Goal: Task Accomplishment & Management: Manage account settings

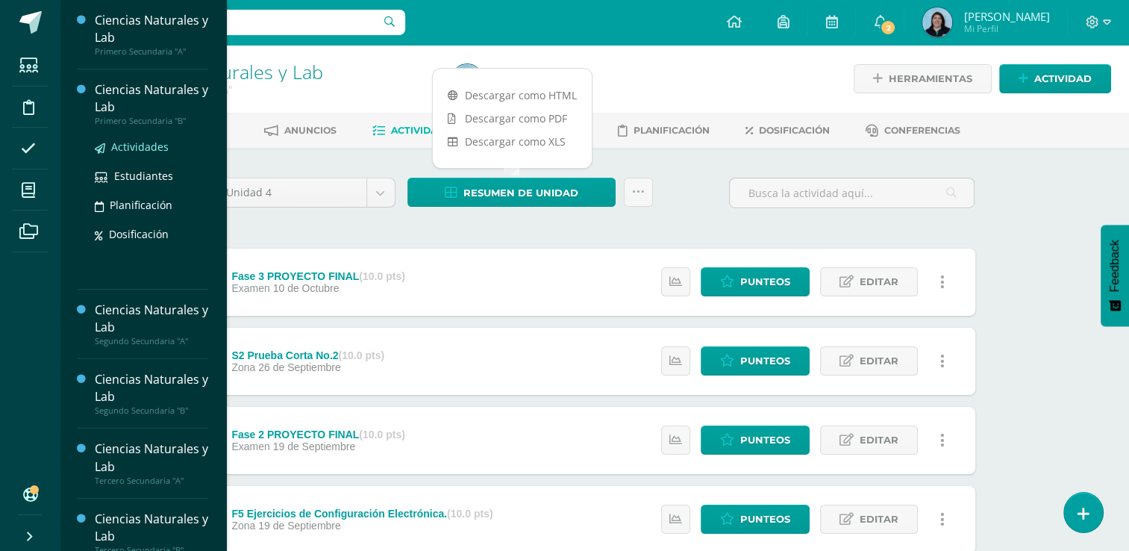
click at [143, 150] on span "Actividades" at bounding box center [139, 147] width 57 height 14
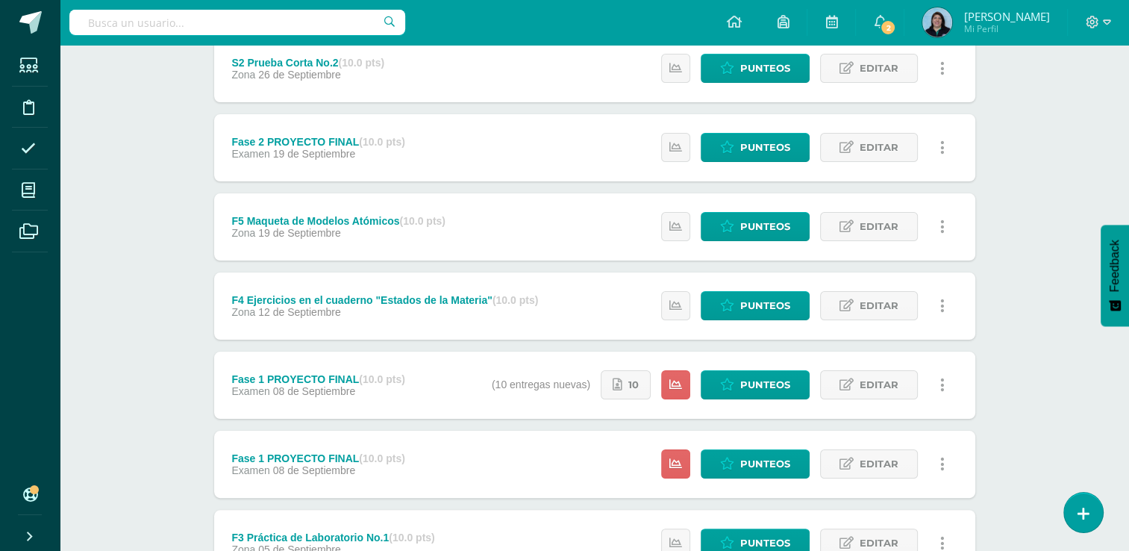
scroll to position [224, 0]
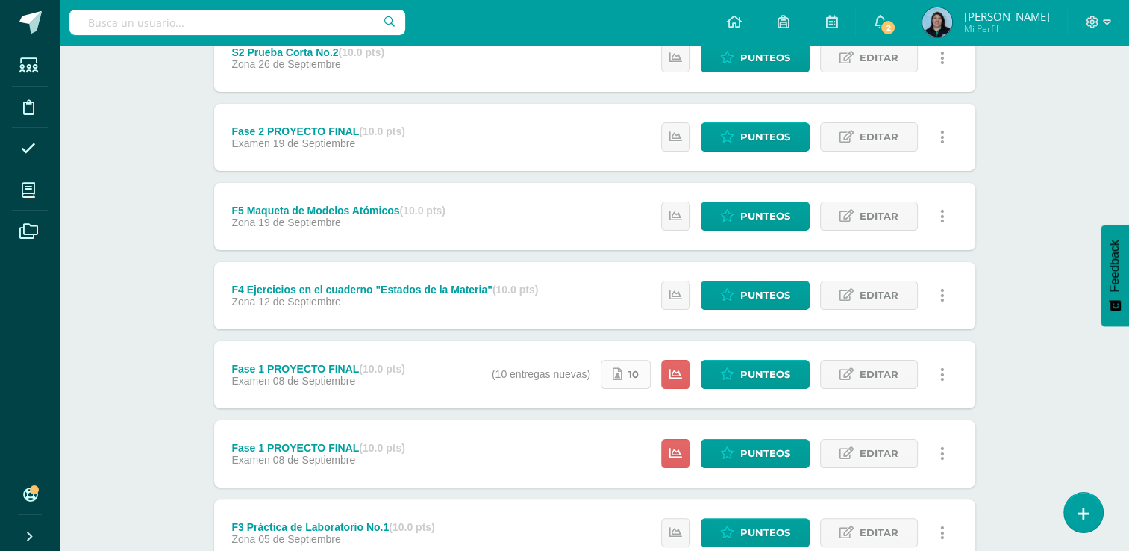
click at [628, 377] on link "10" at bounding box center [626, 374] width 50 height 29
click at [758, 375] on span "Punteos" at bounding box center [765, 374] width 50 height 28
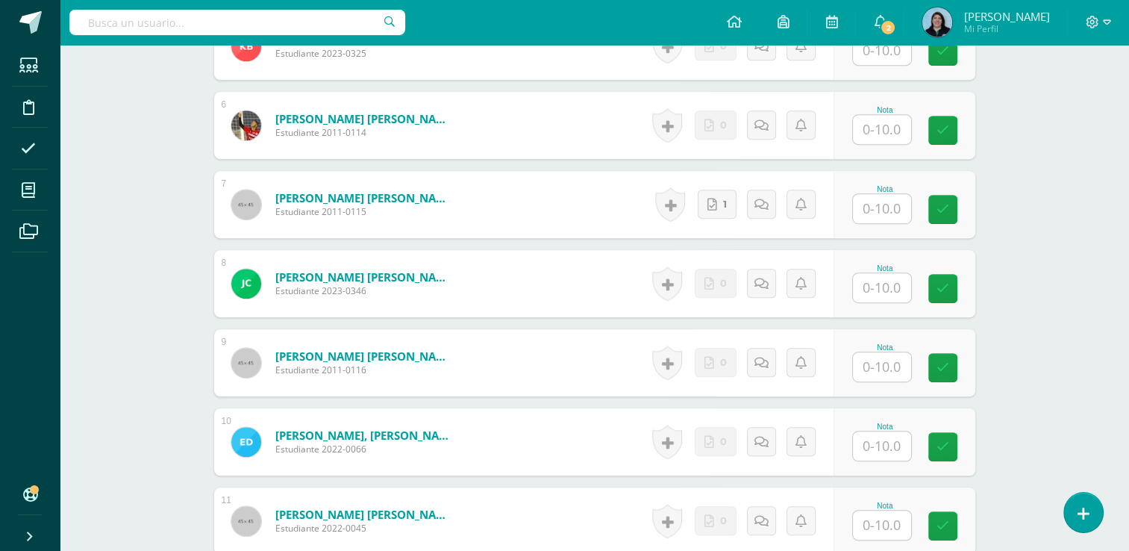
scroll to position [741, 0]
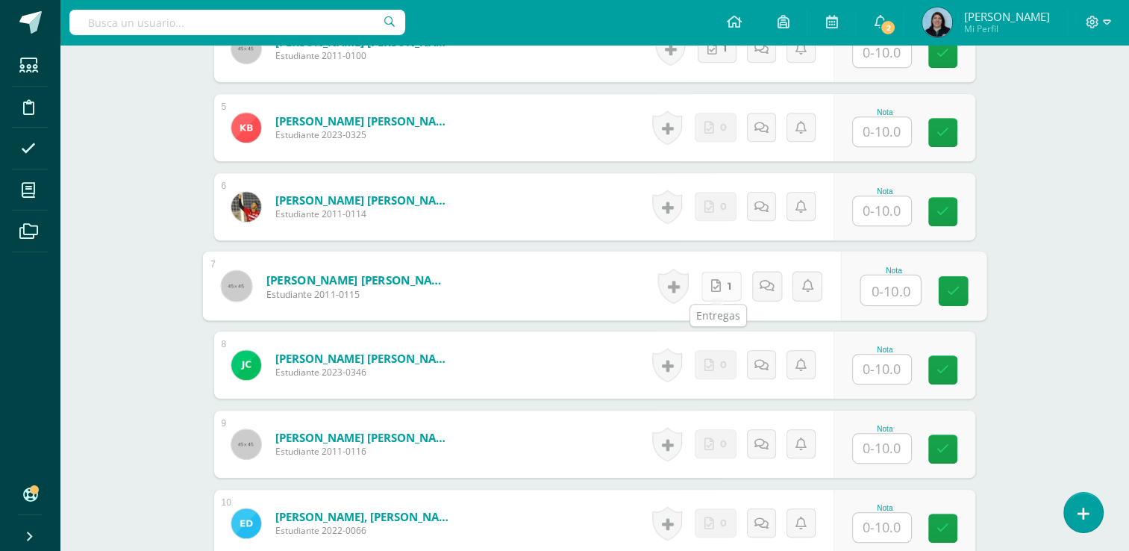
click at [723, 287] on link "1" at bounding box center [721, 286] width 40 height 30
